Goal: Register for event/course

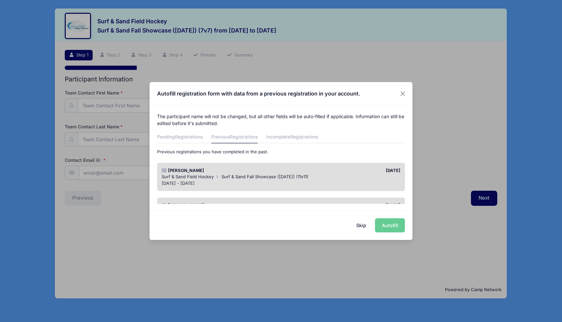
click at [284, 178] on span "Surf & Sand Fall Showcase (Nov 16, 2025) (11v11)" at bounding box center [264, 176] width 87 height 5
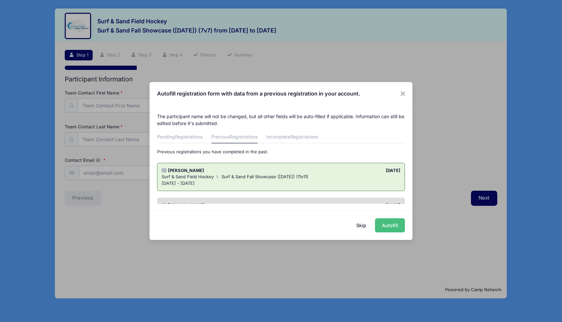
click at [382, 225] on button "Autofill" at bounding box center [390, 226] width 30 height 14
type input "[EMAIL_ADDRESS][DOMAIN_NAME]"
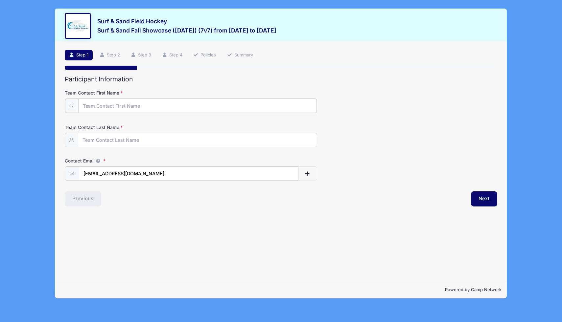
click at [130, 105] on input "Team Contact First Name" at bounding box center [197, 106] width 239 height 14
type input "[PERSON_NAME]"
type input "M Eden"
type input "Falconathleticsnj@gmail.com"
click at [89, 138] on input "M Eden" at bounding box center [197, 140] width 239 height 14
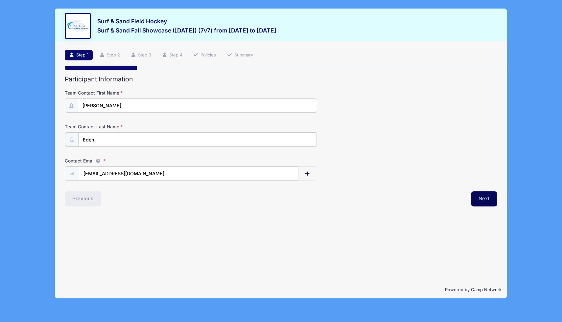
type input "Eden"
click at [483, 199] on button "Next" at bounding box center [484, 198] width 27 height 15
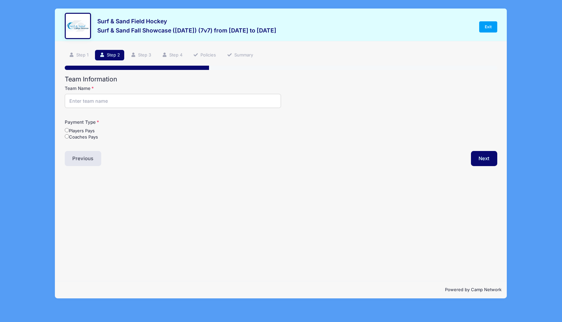
click at [120, 103] on input "Team Name" at bounding box center [173, 101] width 216 height 14
type input "Falcon FHC-U14"
click at [83, 137] on label "Coaches Pays" at bounding box center [81, 137] width 33 height 7
click at [69, 137] on input "Coaches Pays" at bounding box center [67, 136] width 4 height 4
radio input "true"
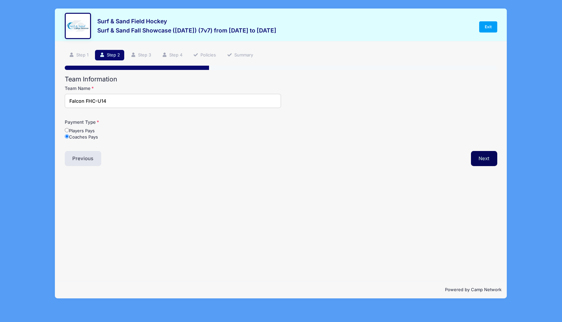
click at [497, 156] on button "Next" at bounding box center [484, 158] width 27 height 15
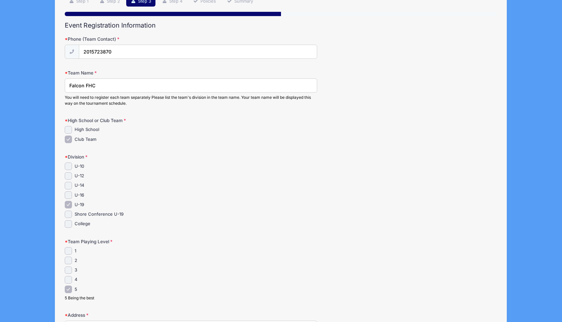
scroll to position [61, 0]
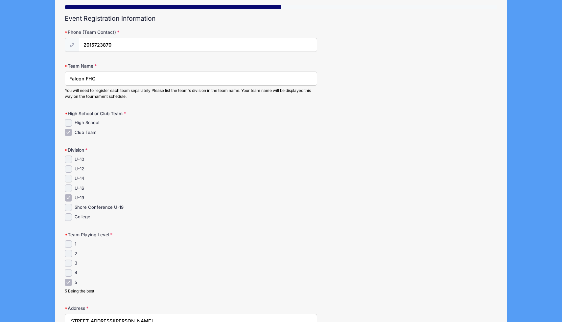
click at [69, 177] on input "U-14" at bounding box center [69, 179] width 8 height 8
checkbox input "true"
click at [68, 203] on div "U-10 U-12 U-14" at bounding box center [191, 188] width 252 height 65
click at [68, 197] on input "U-19" at bounding box center [69, 198] width 8 height 8
checkbox input "false"
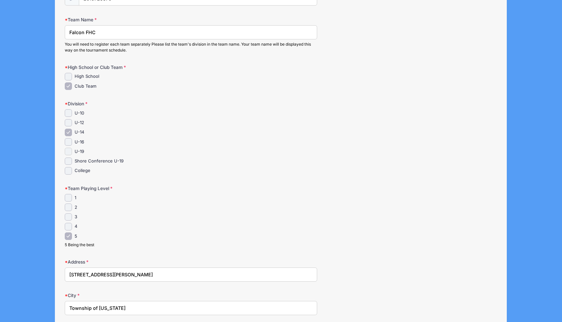
scroll to position [163, 0]
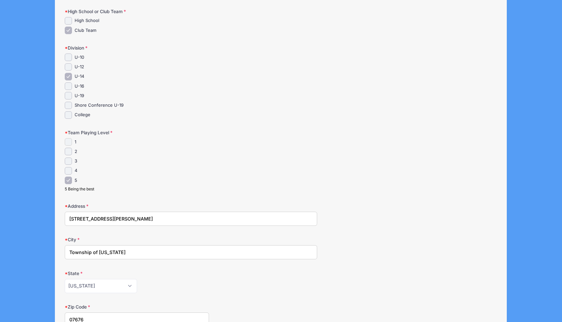
click at [67, 144] on input "1" at bounding box center [69, 142] width 8 height 8
checkbox input "true"
click at [69, 182] on input "5" at bounding box center [69, 181] width 8 height 8
checkbox input "false"
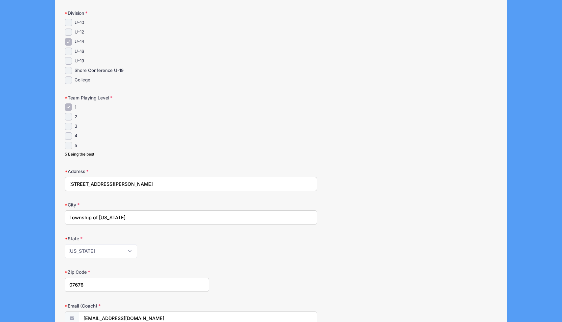
scroll to position [295, 0]
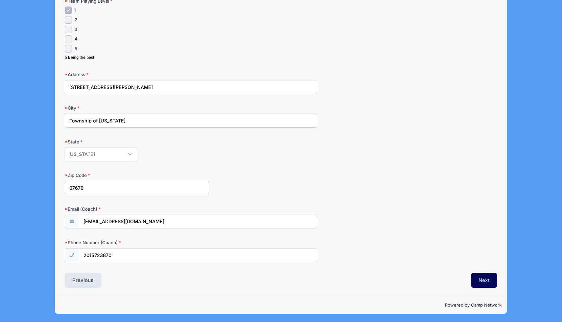
click at [476, 278] on button "Next" at bounding box center [484, 280] width 27 height 15
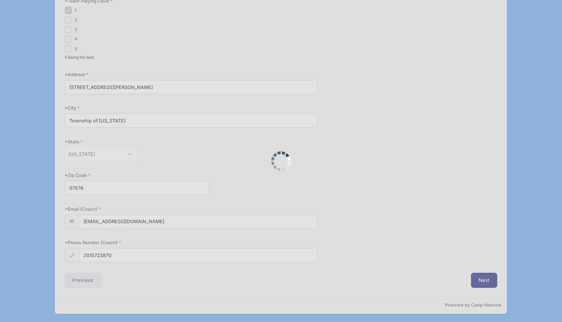
scroll to position [0, 0]
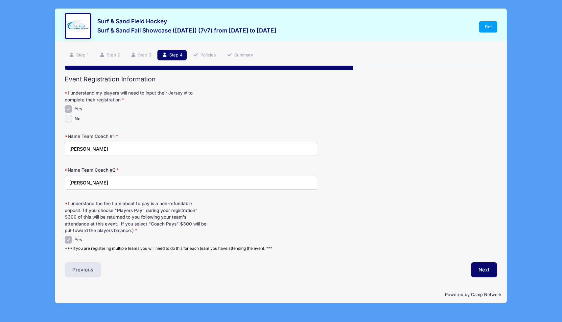
click at [100, 183] on input "Jenny Tafro" at bounding box center [191, 183] width 252 height 14
drag, startPoint x: 100, startPoint y: 182, endPoint x: 60, endPoint y: 175, distance: 41.1
click at [60, 175] on div "Step 4 /7 Step 1 Step 2 Step 3 Step 4 Policies Summary Participant Information …" at bounding box center [281, 163] width 452 height 245
type input "Jen Eden"
click at [491, 273] on button "Next" at bounding box center [484, 270] width 27 height 15
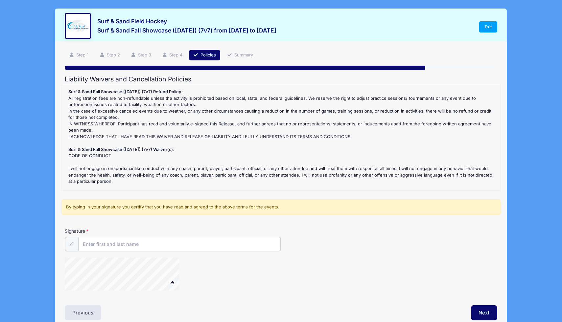
click at [94, 242] on input "Signature" at bounding box center [179, 244] width 202 height 14
type input "Jen Eden"
click at [484, 313] on button "Next" at bounding box center [484, 312] width 27 height 15
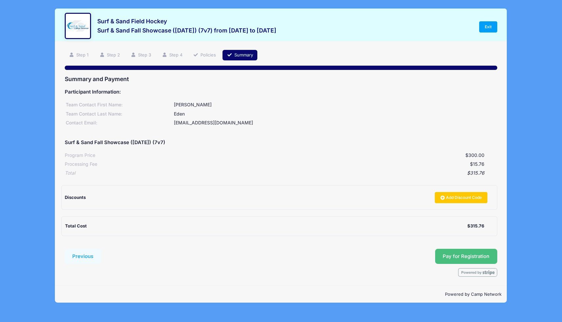
click at [479, 257] on button "Pay for Registration" at bounding box center [466, 256] width 62 height 15
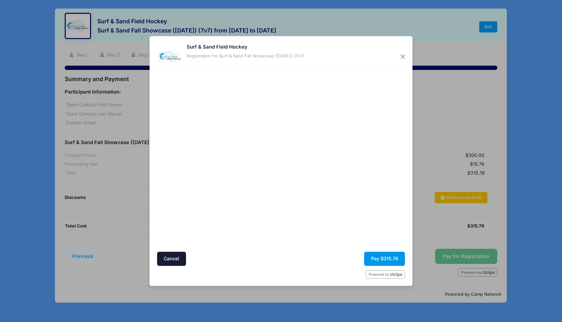
click at [375, 261] on button "Pay $315.76" at bounding box center [384, 259] width 41 height 14
